Goal: Task Accomplishment & Management: Use online tool/utility

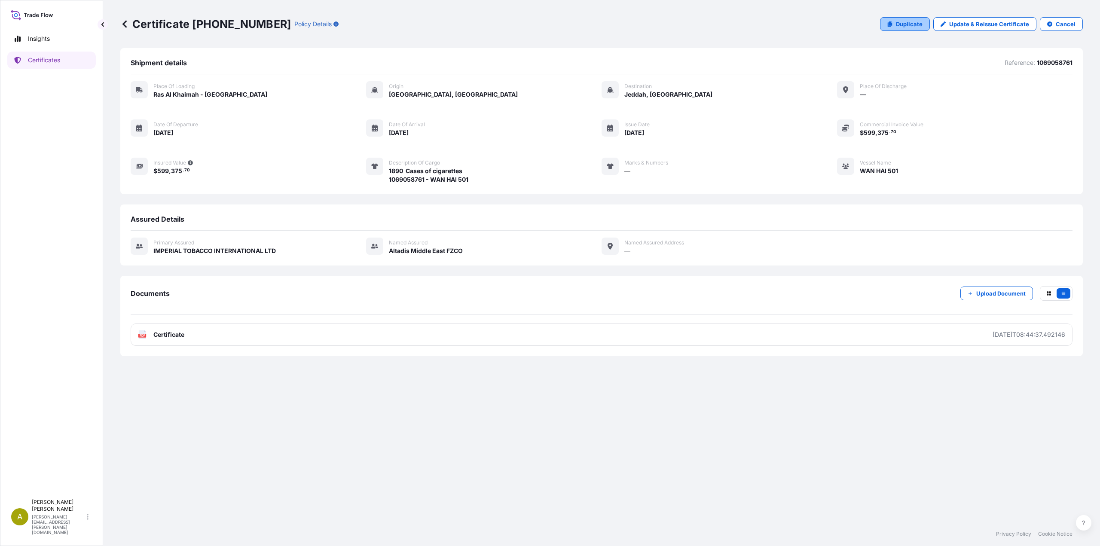
click at [903, 28] on p "Duplicate" at bounding box center [909, 24] width 27 height 9
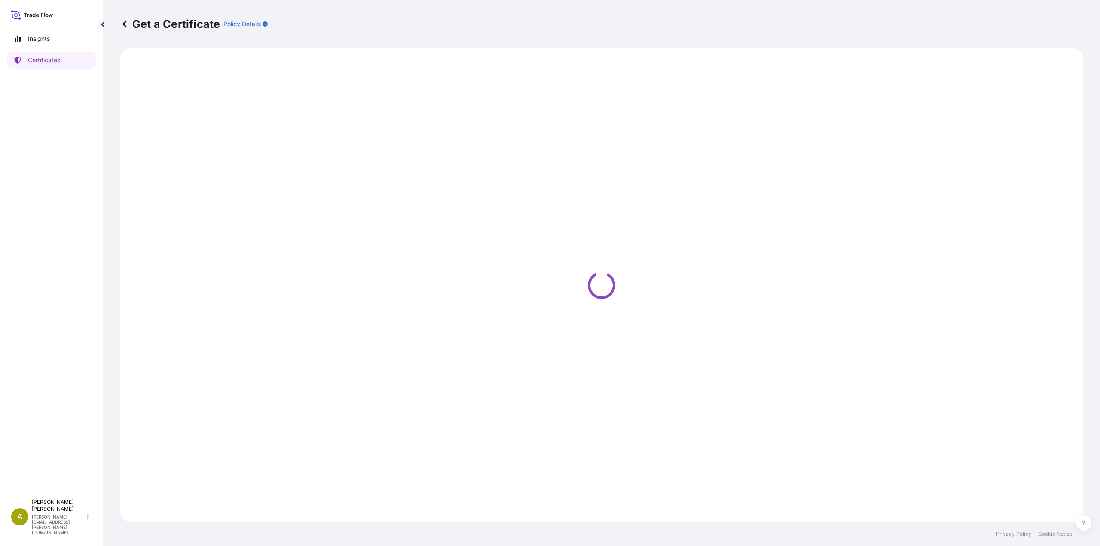
select select "Road / [GEOGRAPHIC_DATA]"
select select "Sea"
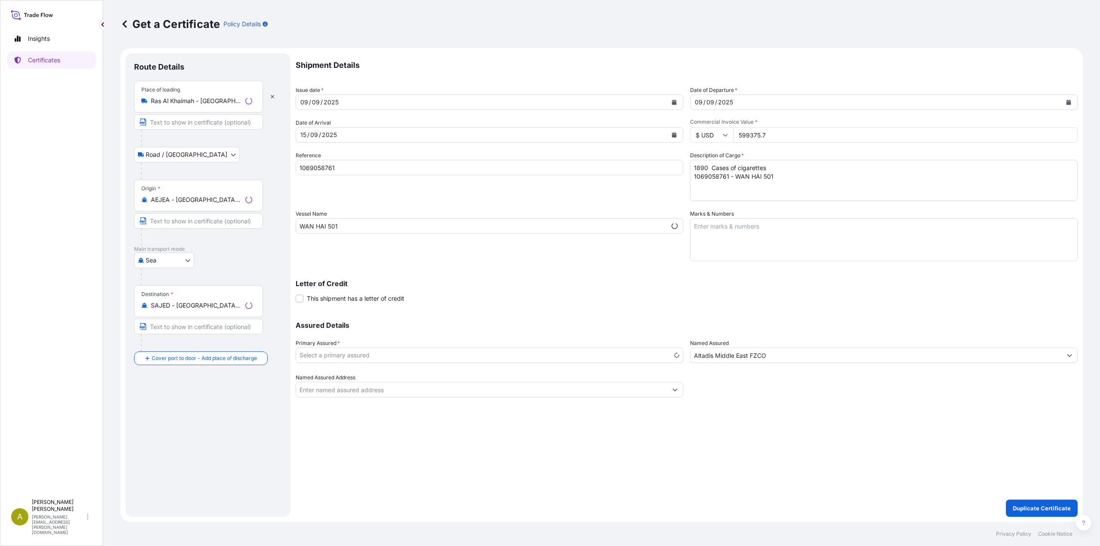
select select "31694"
drag, startPoint x: 346, startPoint y: 165, endPoint x: 246, endPoint y: 165, distance: 100.1
click at [246, 165] on form "Route Details Place of loading [GEOGRAPHIC_DATA] Road / [GEOGRAPHIC_DATA] / Inl…" at bounding box center [601, 285] width 963 height 474
paste input "ONEYDXBF08285600"
type input "ONEYDXBF08285600"
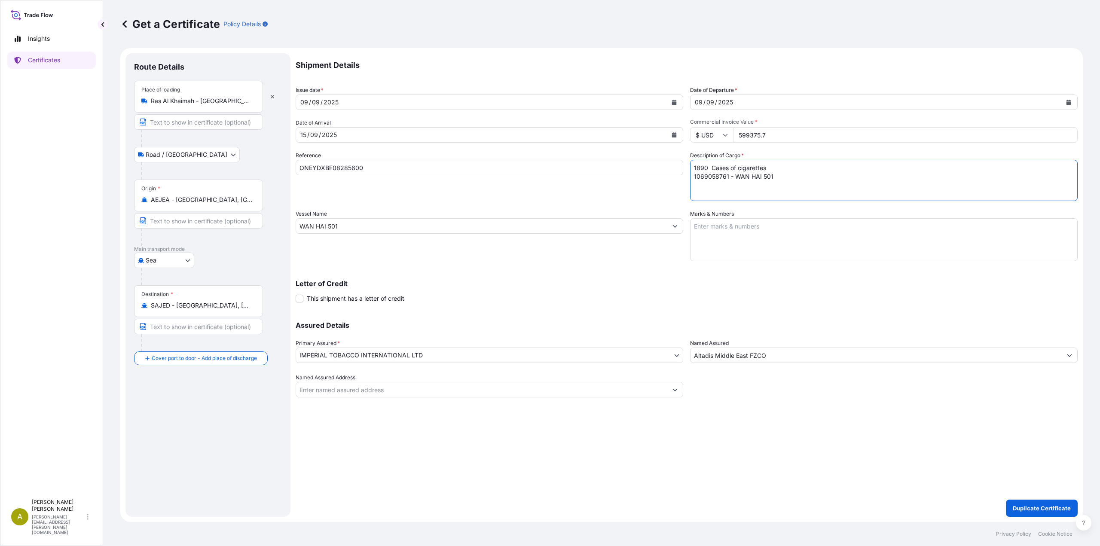
drag, startPoint x: 762, startPoint y: 170, endPoint x: 597, endPoint y: 129, distance: 169.5
click at [597, 129] on div "Shipment Details Issue date * [DATE] Date of Departure * [DATE] Date of Arrival…" at bounding box center [687, 225] width 782 height 344
paste textarea "ONEYDXBF08285600 - WAN HAI 501"
type textarea "1890 Cases of cigarettes ONEYDXBF08285600 - WAN HAI 501"
click at [1027, 511] on p "Duplicate Certificate" at bounding box center [1042, 508] width 58 height 9
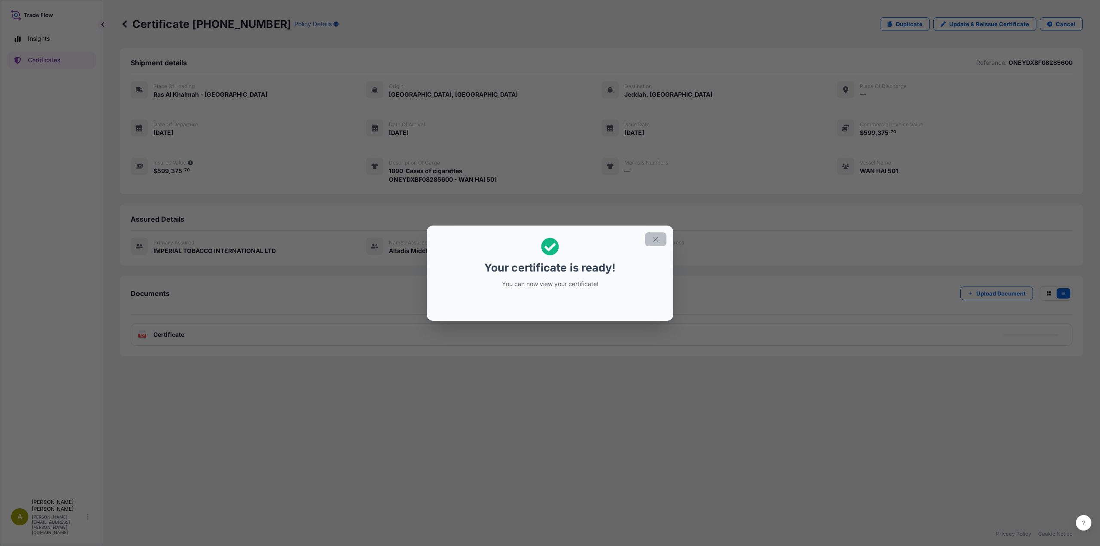
click at [655, 243] on icon "button" at bounding box center [656, 239] width 8 height 8
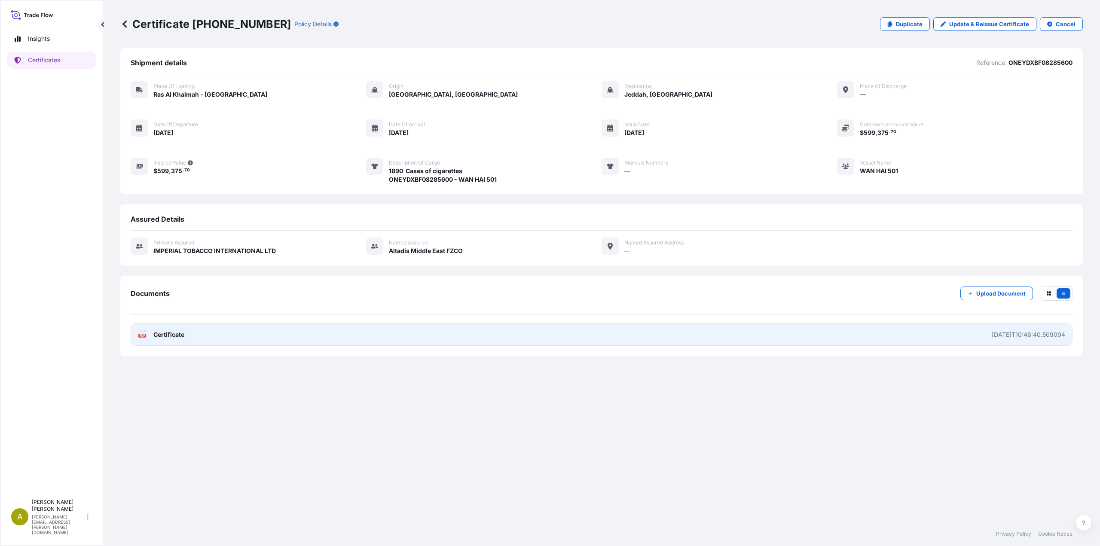
click at [189, 334] on link "PDF Certificate [DATE]T10:46:40.509094" at bounding box center [602, 335] width 942 height 22
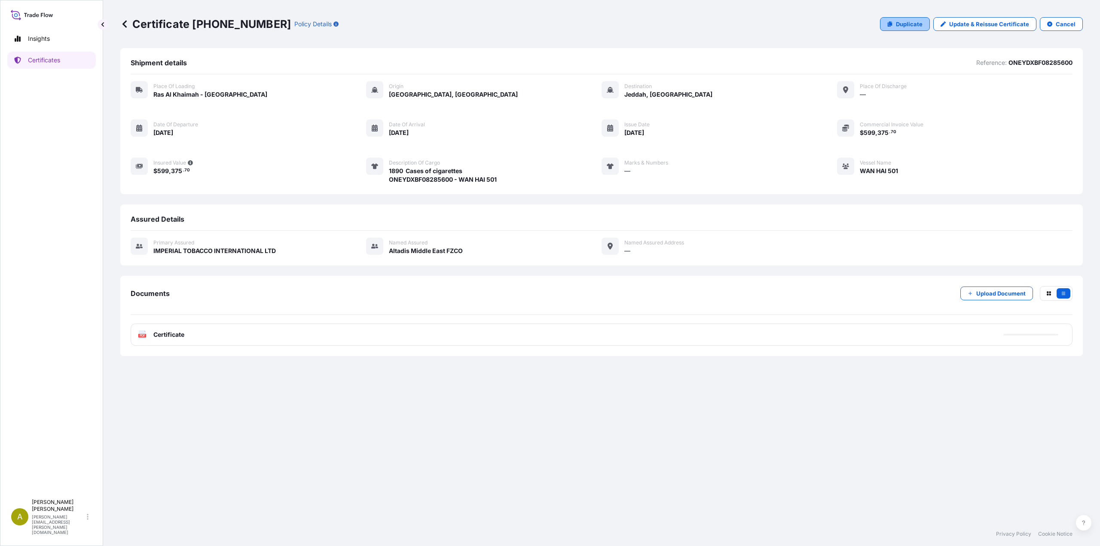
click at [912, 25] on p "Duplicate" at bounding box center [909, 24] width 27 height 9
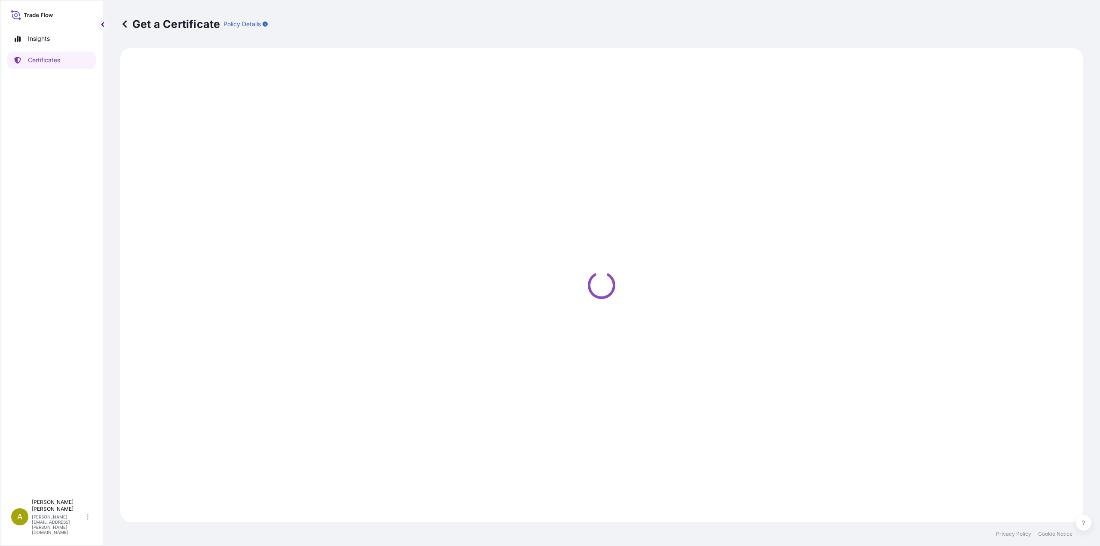
select select "Road / [GEOGRAPHIC_DATA]"
select select "Sea"
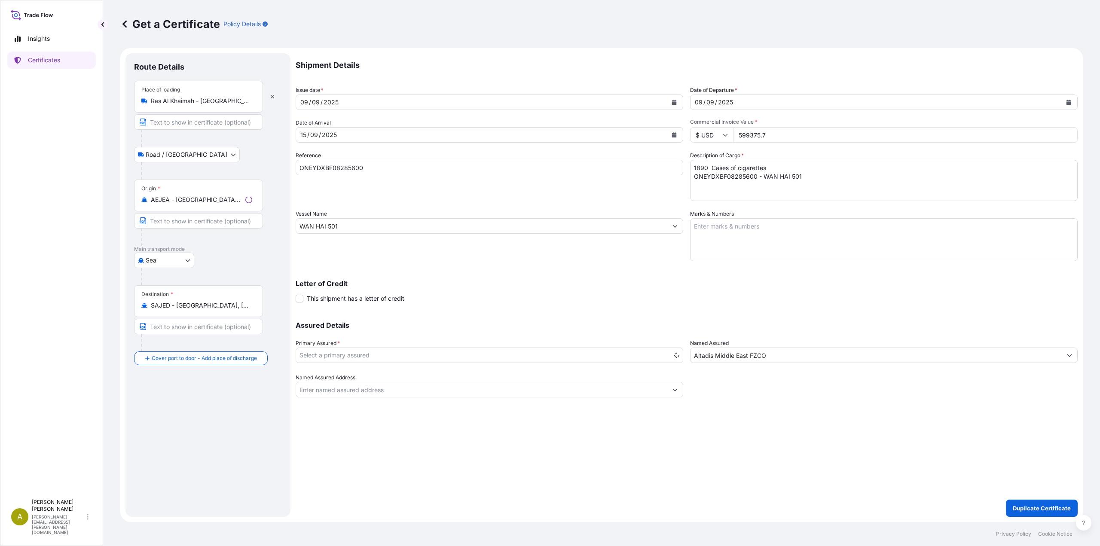
select select "31694"
drag, startPoint x: 387, startPoint y: 170, endPoint x: 244, endPoint y: 164, distance: 143.2
click at [244, 164] on form "Route Details Place of loading [GEOGRAPHIC_DATA] Road / [GEOGRAPHIC_DATA] / Inl…" at bounding box center [601, 285] width 963 height 474
paste input "1"
type input "ONEYDXBF08285601"
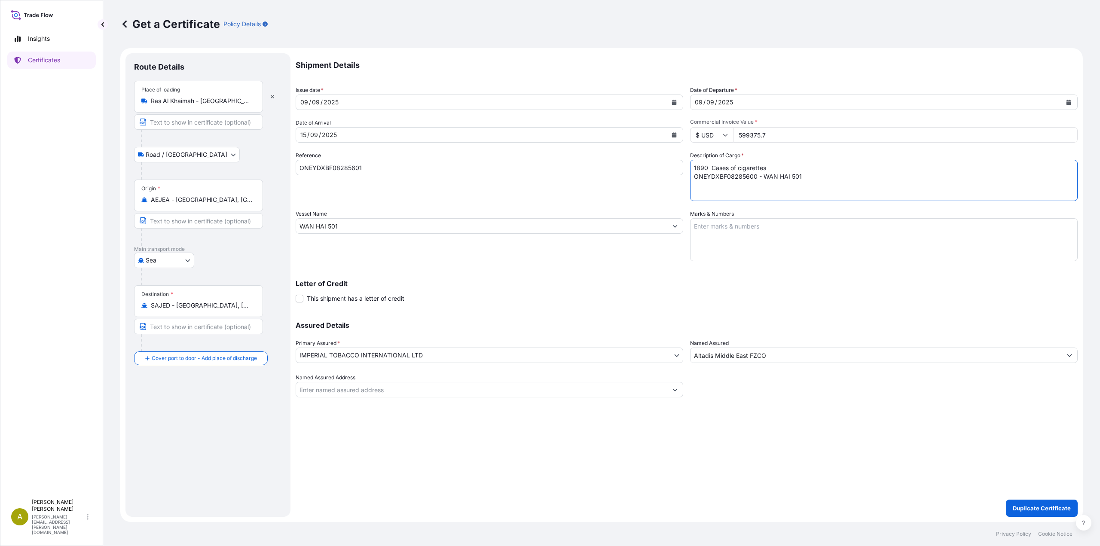
drag, startPoint x: 755, startPoint y: 178, endPoint x: 627, endPoint y: 181, distance: 128.9
click at [627, 181] on div "Shipment Details Issue date * [DATE] Date of Departure * [DATE] Date of Arrival…" at bounding box center [687, 225] width 782 height 344
paste textarea "1"
type textarea "1890 Cases of cigarettes ONEYDXBF08285601 - WAN HAI 501"
click at [1022, 506] on p "Duplicate Certificate" at bounding box center [1042, 508] width 58 height 9
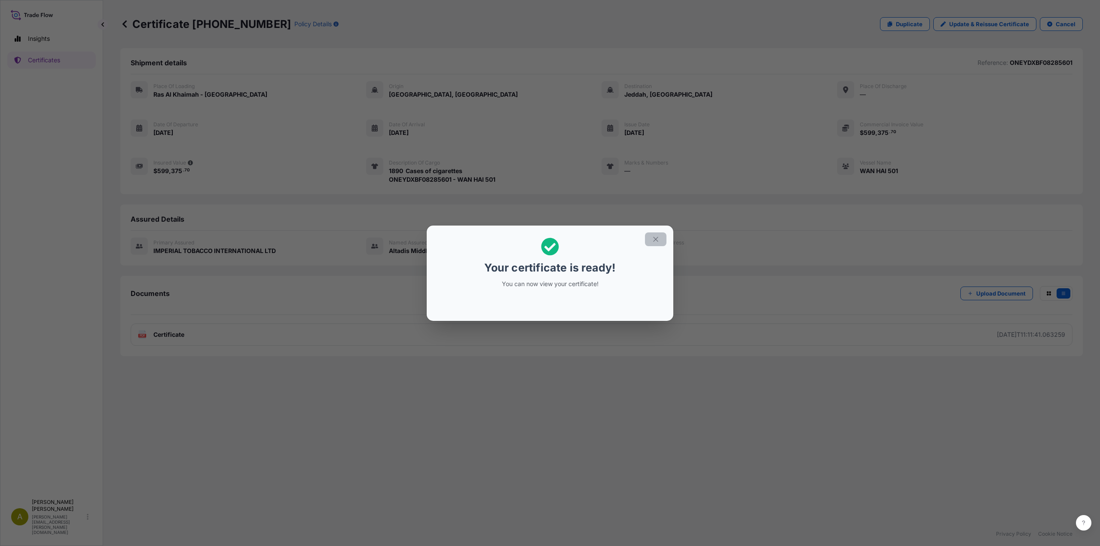
click at [656, 234] on button "button" at bounding box center [655, 239] width 21 height 14
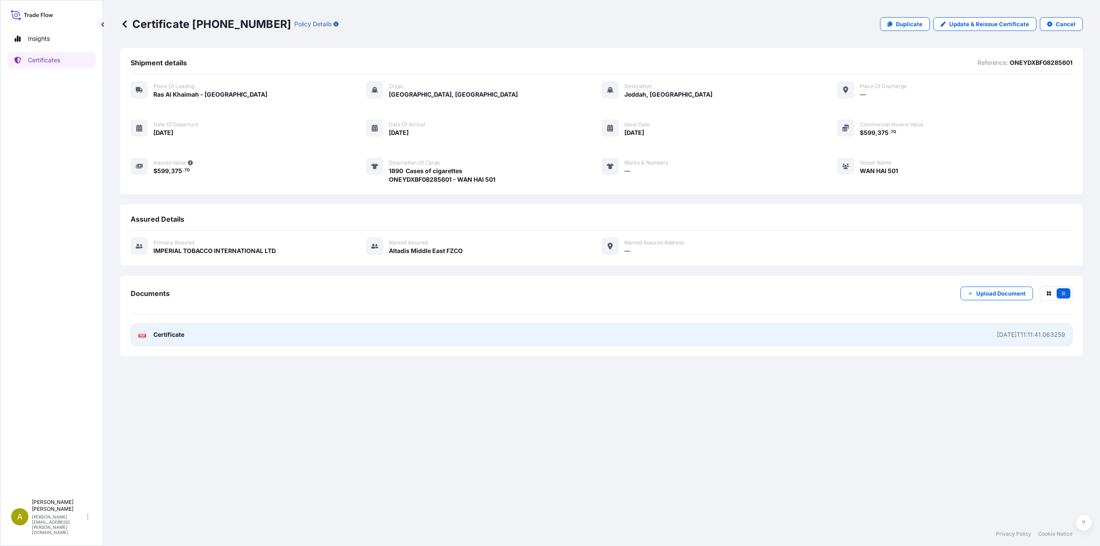
click at [225, 330] on link "PDF Certificate [DATE]T11:11:41.063259" at bounding box center [602, 335] width 942 height 22
